Goal: Task Accomplishment & Management: Use online tool/utility

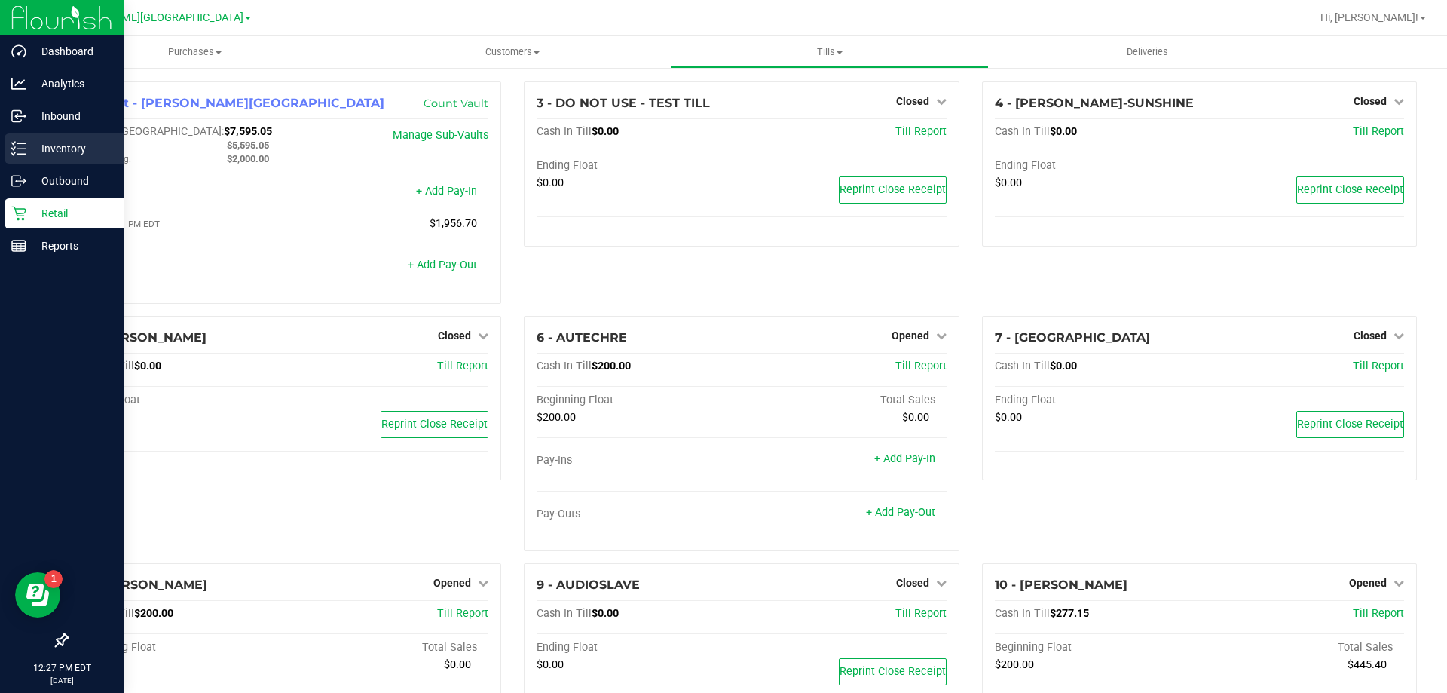
scroll to position [528, 0]
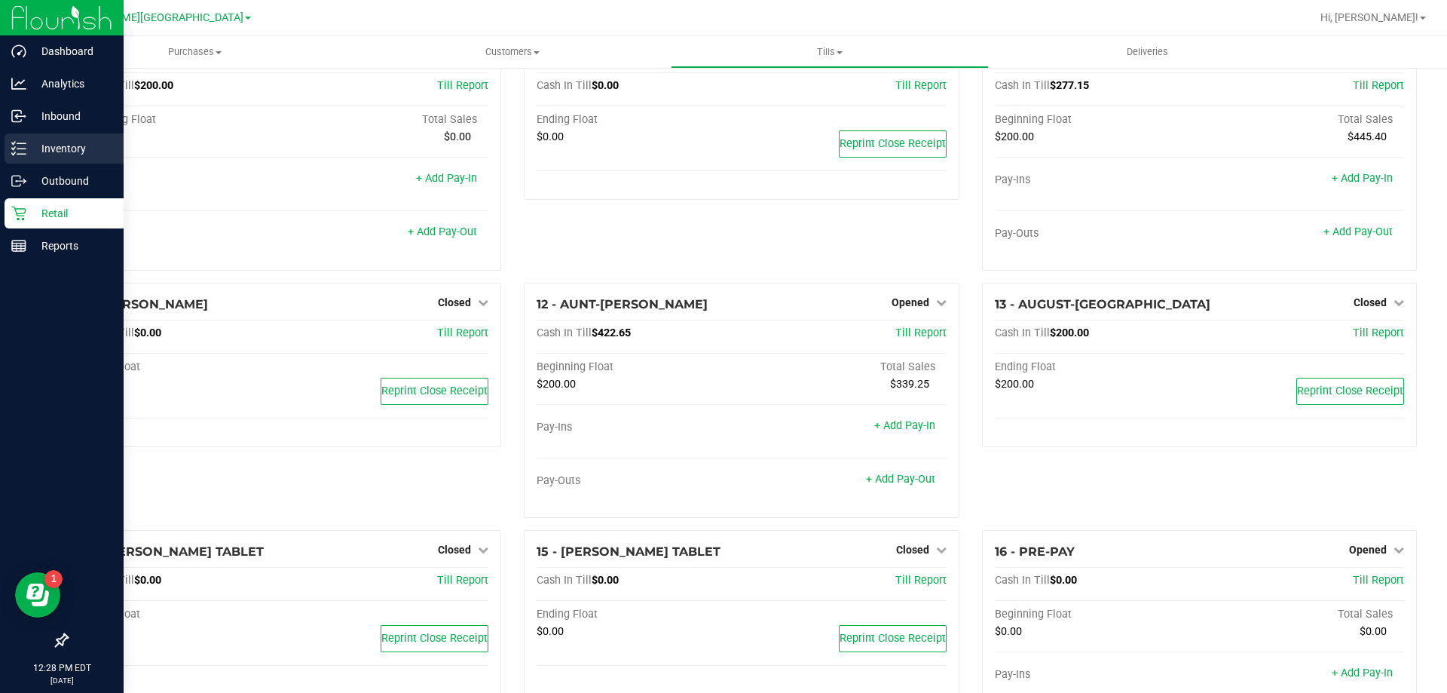
click at [81, 143] on p "Inventory" at bounding box center [71, 148] width 90 height 18
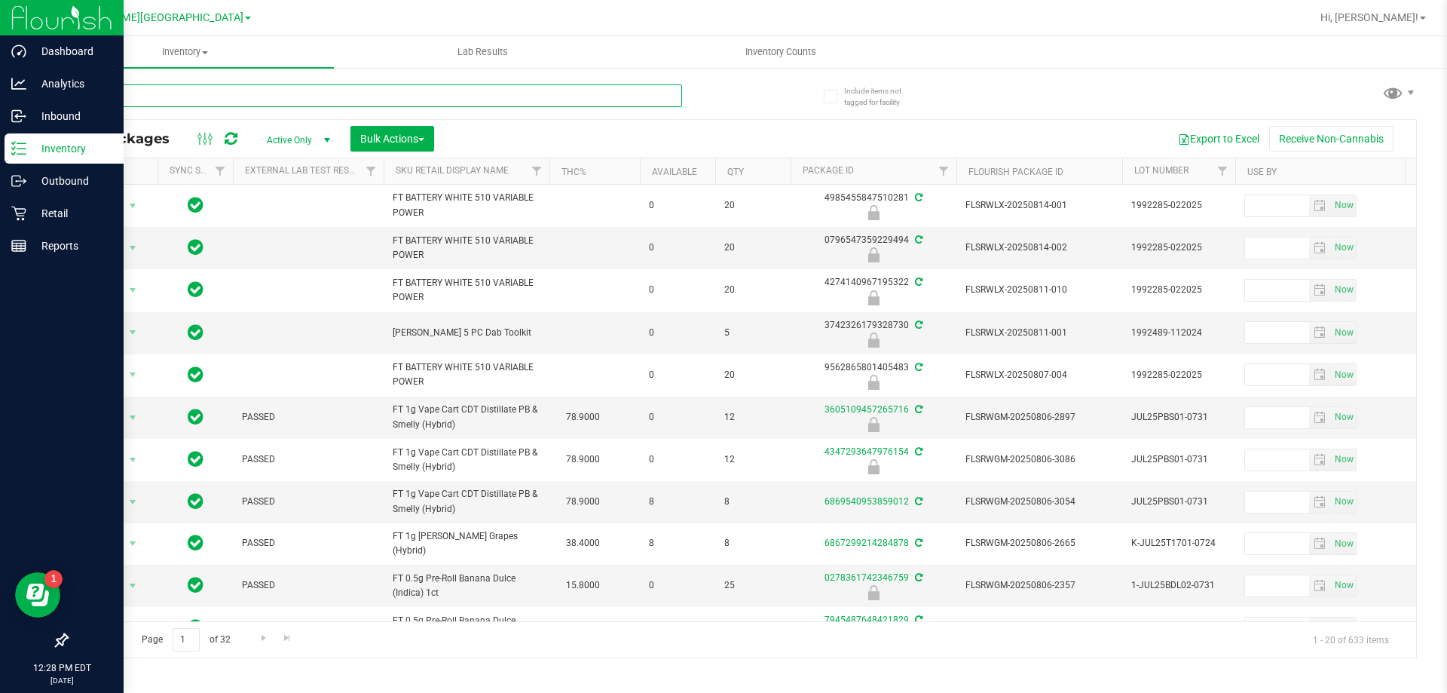
click at [157, 96] on input "text" at bounding box center [374, 95] width 616 height 23
type input "1827755762697474"
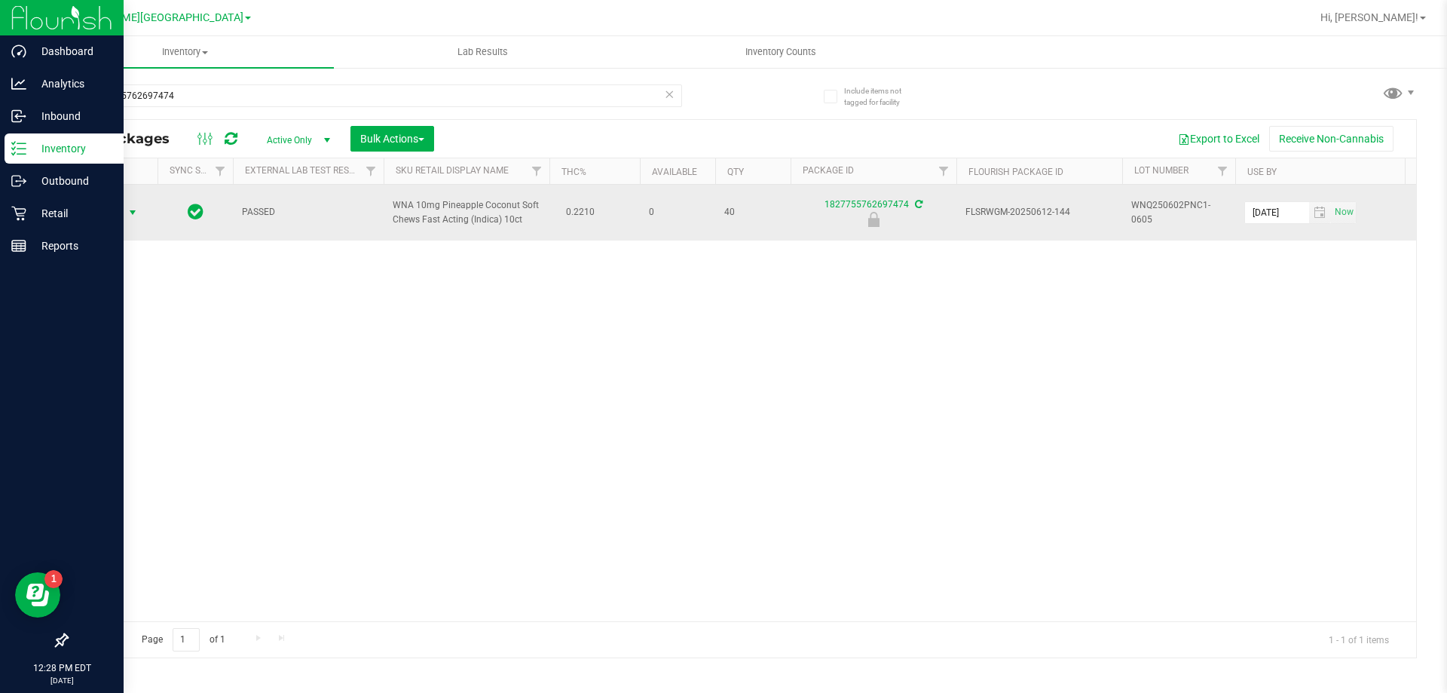
click at [129, 217] on span "select" at bounding box center [133, 213] width 12 height 12
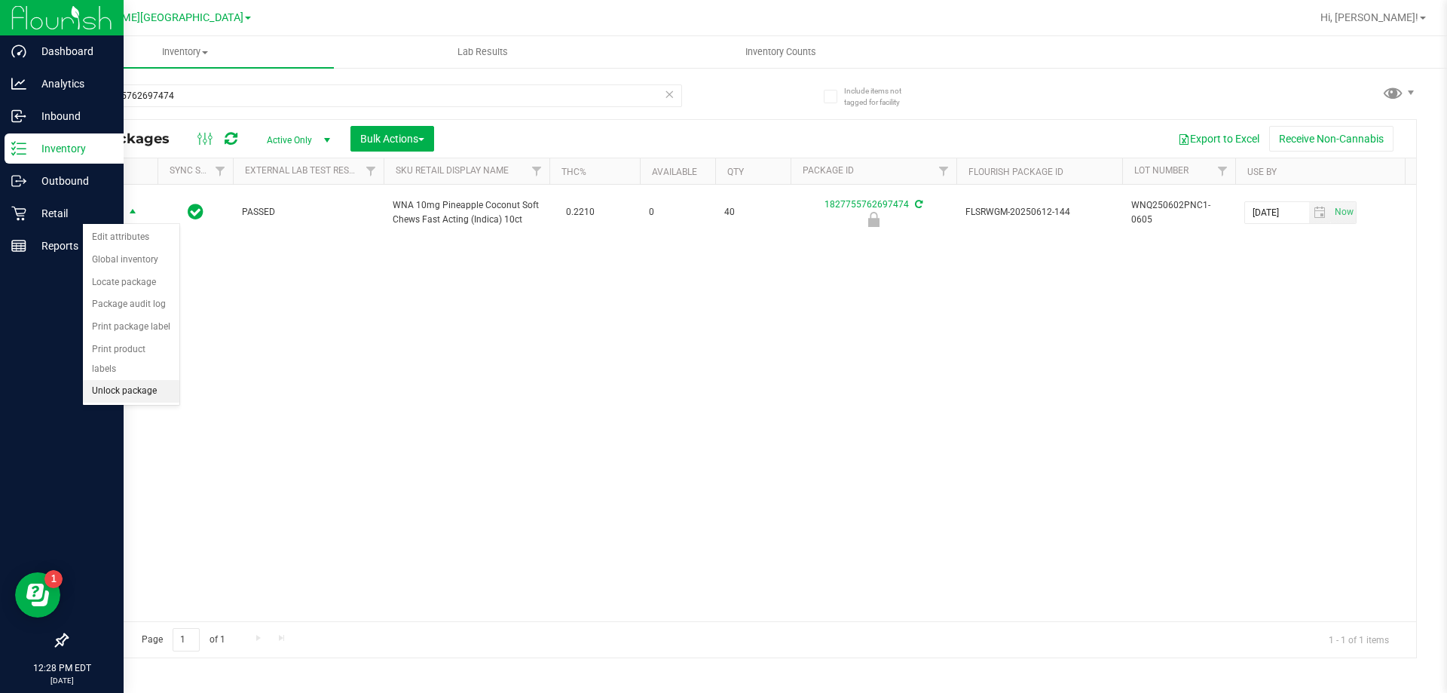
click at [161, 380] on li "Unlock package" at bounding box center [131, 391] width 96 height 23
